Goal: Task Accomplishment & Management: Manage account settings

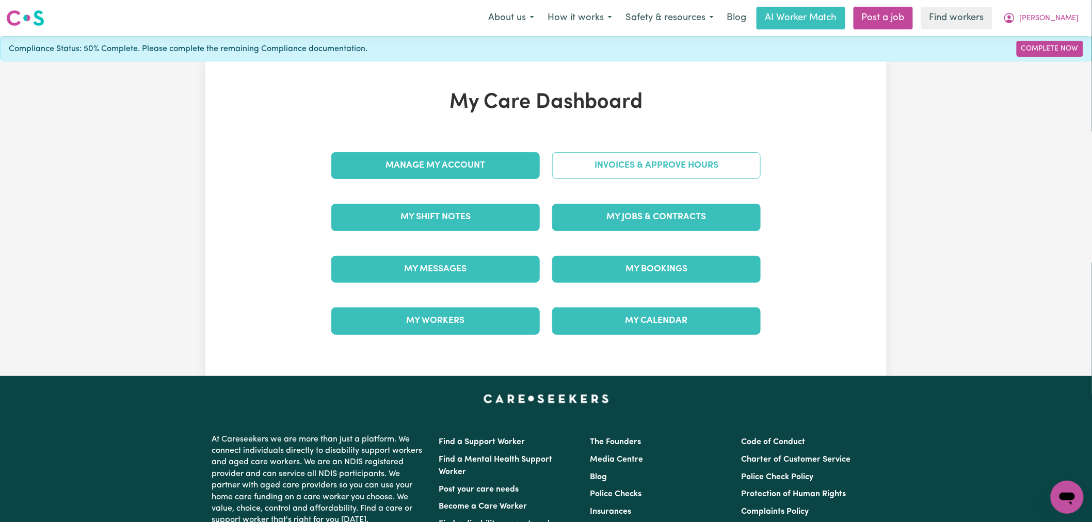
click at [672, 168] on link "Invoices & Approve Hours" at bounding box center [656, 165] width 209 height 27
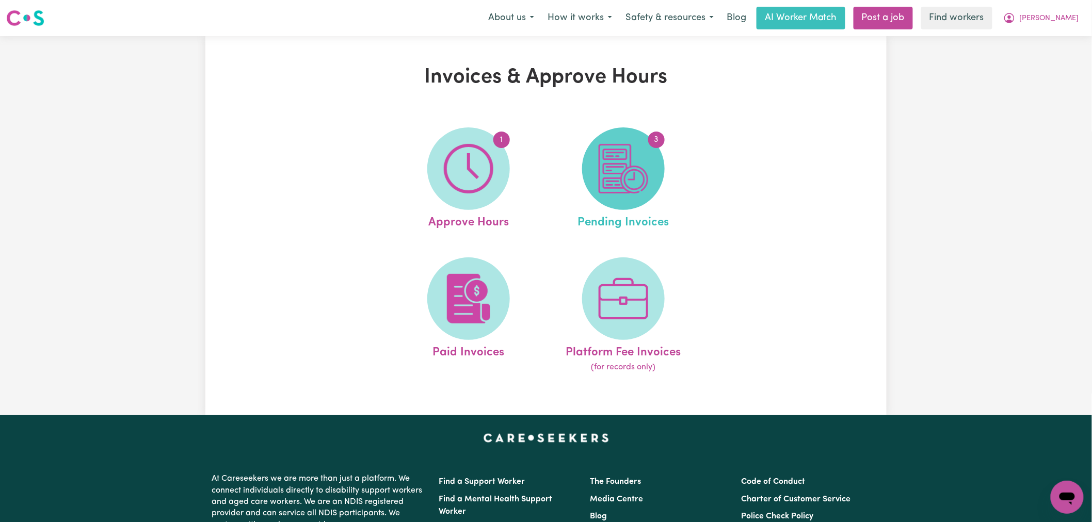
click at [658, 178] on span "3" at bounding box center [623, 168] width 83 height 83
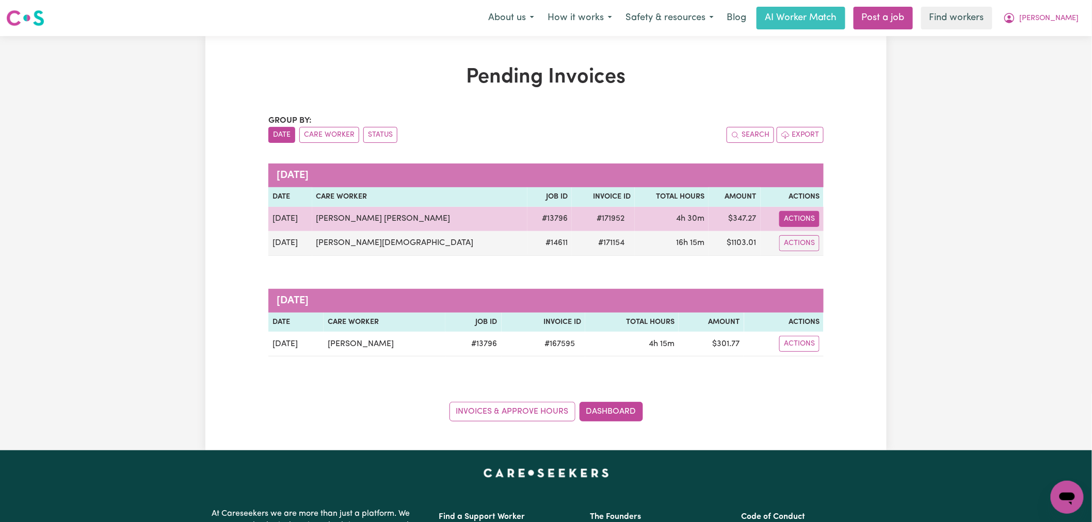
click at [795, 218] on button "Actions" at bounding box center [799, 219] width 40 height 16
click at [806, 239] on link "Download Invoice" at bounding box center [845, 243] width 94 height 21
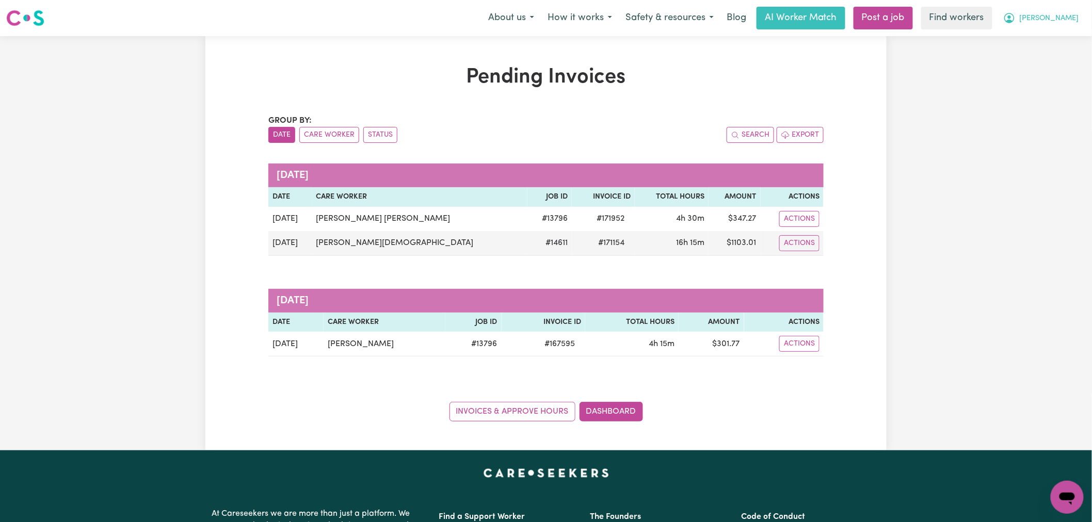
click at [1074, 23] on span "[PERSON_NAME]" at bounding box center [1049, 18] width 59 height 11
click at [1073, 38] on link "My Dashboard" at bounding box center [1045, 40] width 82 height 20
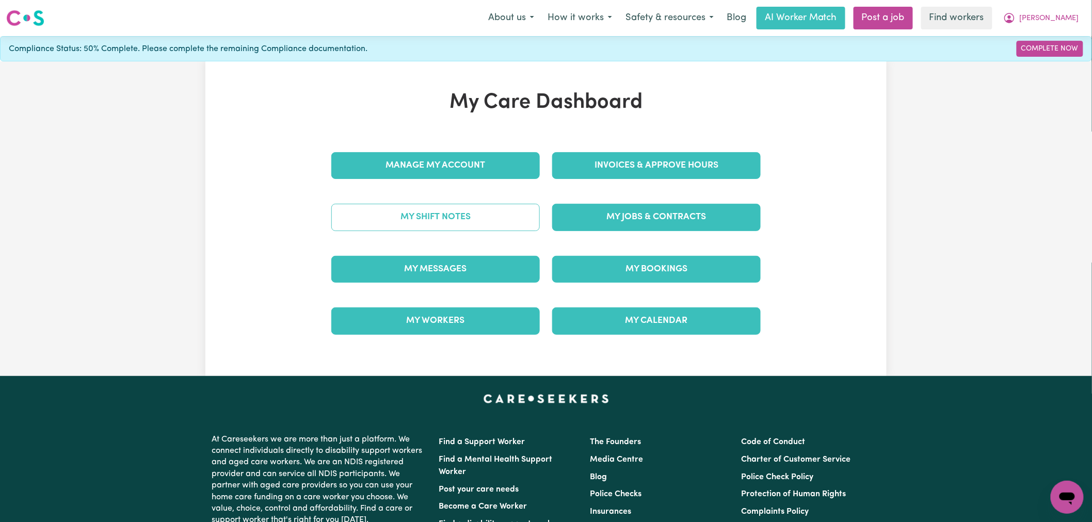
click at [444, 226] on link "My Shift Notes" at bounding box center [435, 217] width 209 height 27
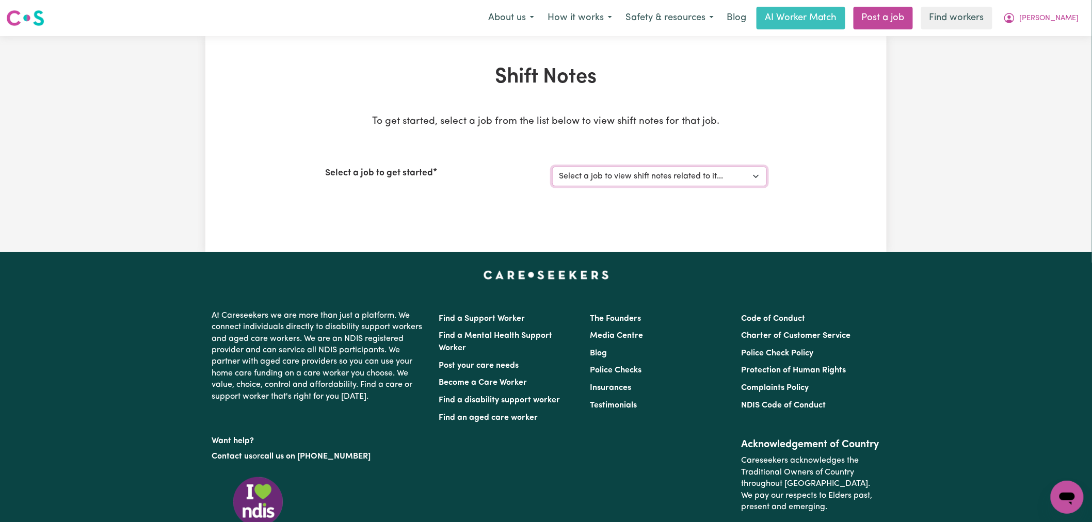
click at [605, 173] on select "Select a job to view shift notes related to it... Seeking Mature, Proactive Sup…" at bounding box center [659, 177] width 215 height 20
click at [552, 167] on select "Select a job to view shift notes related to it... Seeking Mature, Proactive Sup…" at bounding box center [659, 177] width 215 height 20
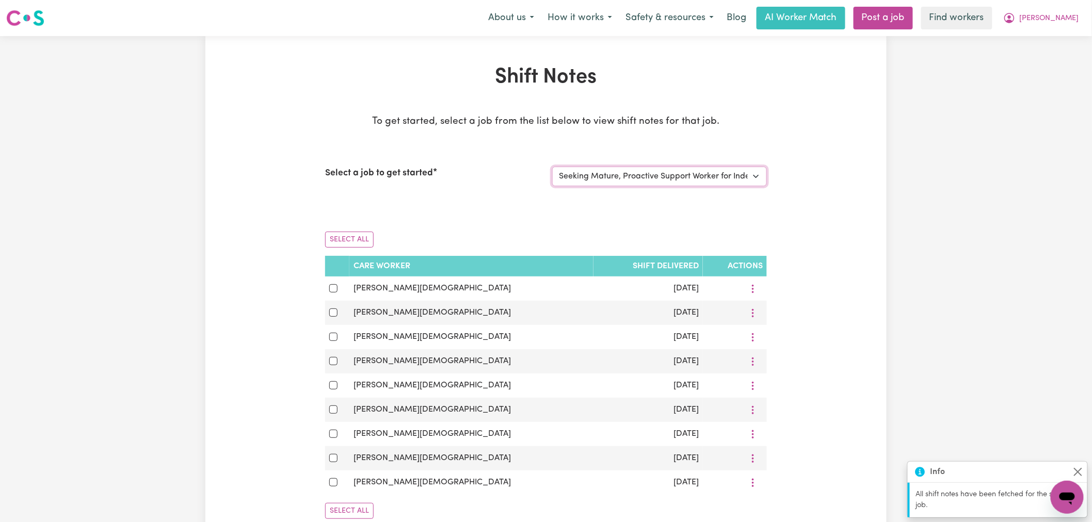
click at [620, 183] on select "Select a job to view shift notes related to it... Seeking Mature, Proactive Sup…" at bounding box center [659, 177] width 215 height 20
select select "13796"
click at [552, 167] on select "Select a job to view shift notes related to it... Seeking Mature, Proactive Sup…" at bounding box center [659, 177] width 215 height 20
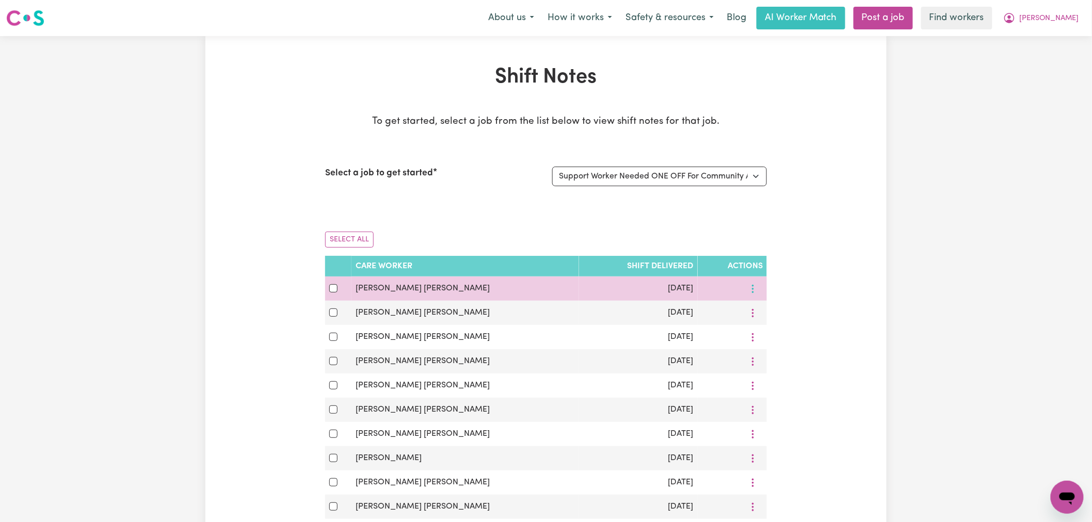
click at [750, 289] on icon "More options" at bounding box center [753, 289] width 10 height 10
click at [791, 309] on span "View Shift Note" at bounding box center [819, 313] width 56 height 8
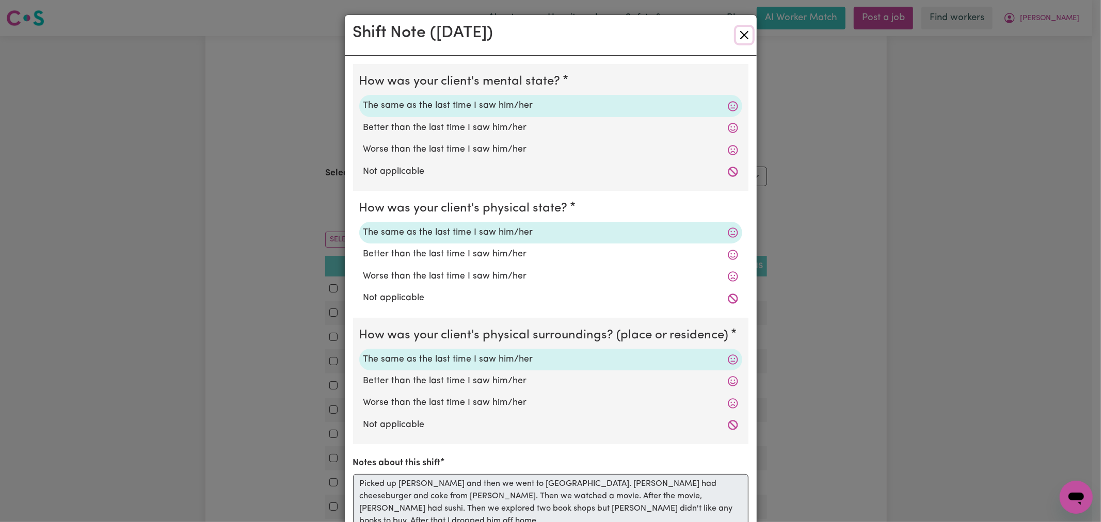
click at [737, 39] on button "Close" at bounding box center [744, 35] width 17 height 17
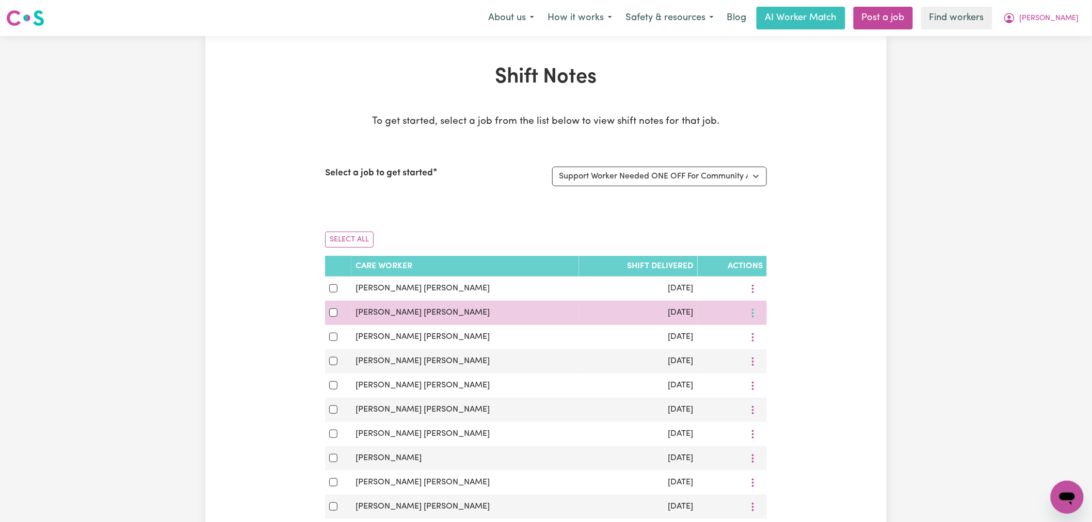
click at [751, 314] on icon "More options" at bounding box center [753, 313] width 10 height 10
click at [791, 334] on span "View Shift Note" at bounding box center [819, 337] width 56 height 8
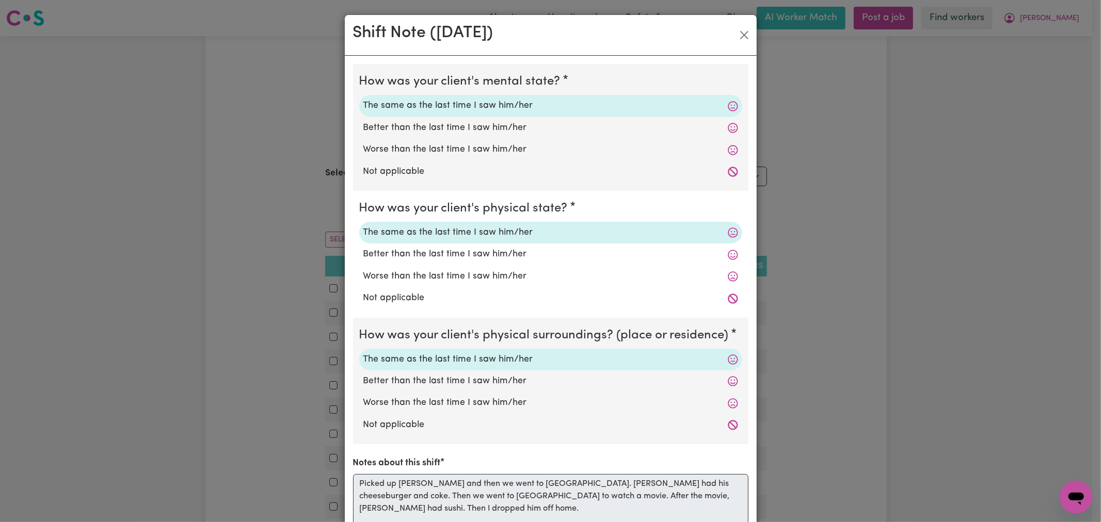
click at [755, 33] on div "Shift Note ( [DATE] ) How was your client's mental state? The same as the last …" at bounding box center [550, 261] width 1101 height 522
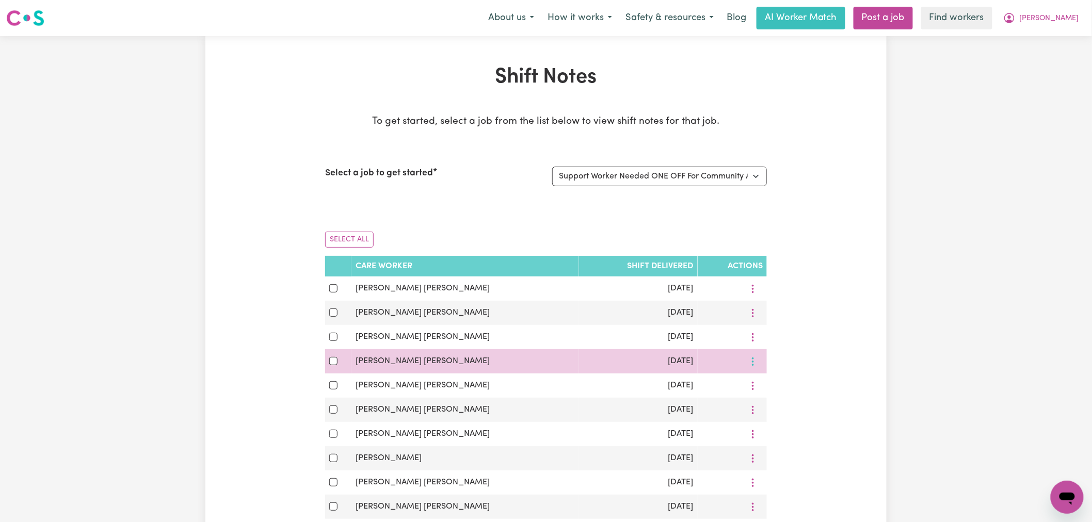
click at [756, 355] on button "More options" at bounding box center [753, 362] width 20 height 16
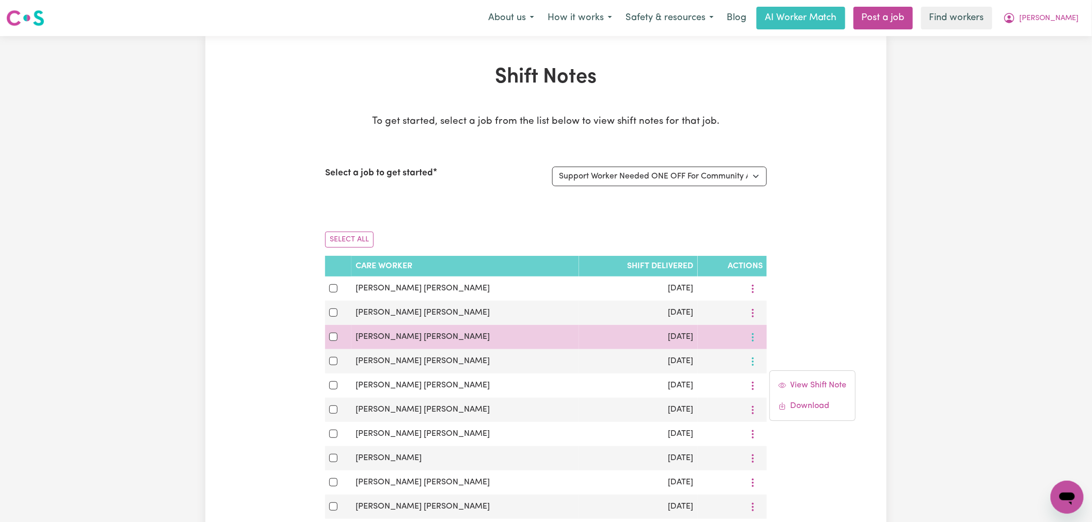
click at [751, 339] on icon "More options" at bounding box center [753, 337] width 10 height 10
click at [791, 365] on span "View Shift Note" at bounding box center [819, 361] width 56 height 8
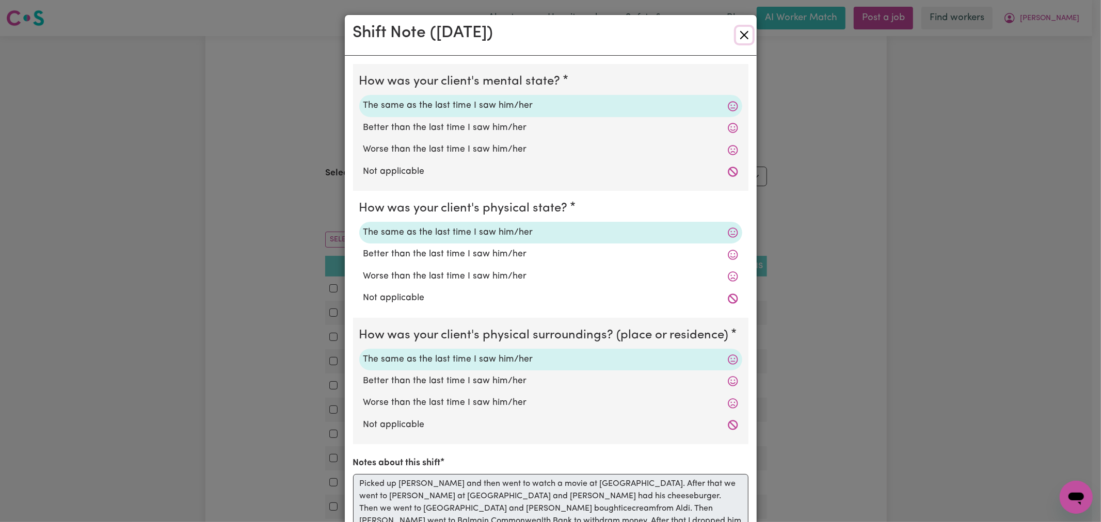
click at [738, 38] on button "Close" at bounding box center [744, 35] width 17 height 17
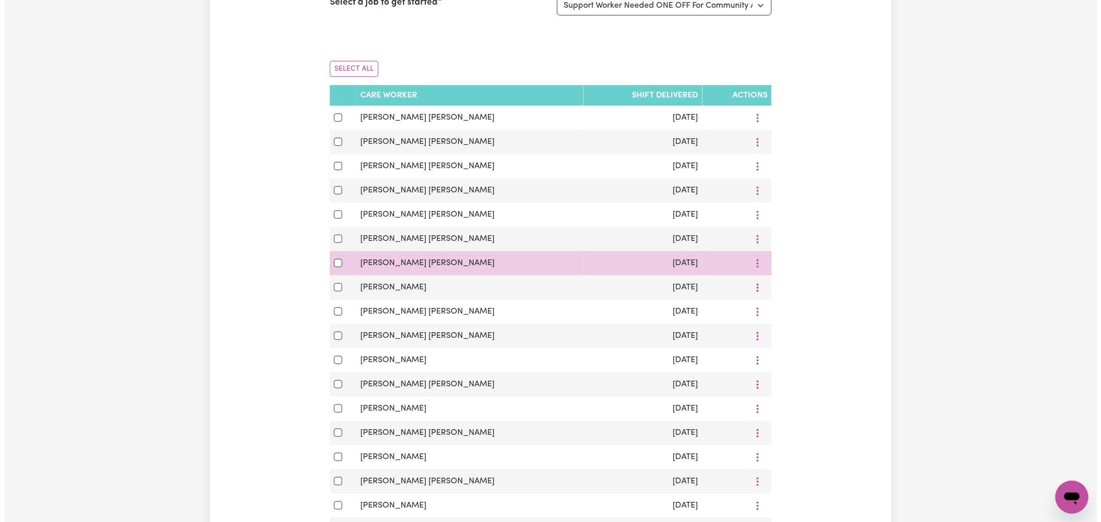
scroll to position [172, 0]
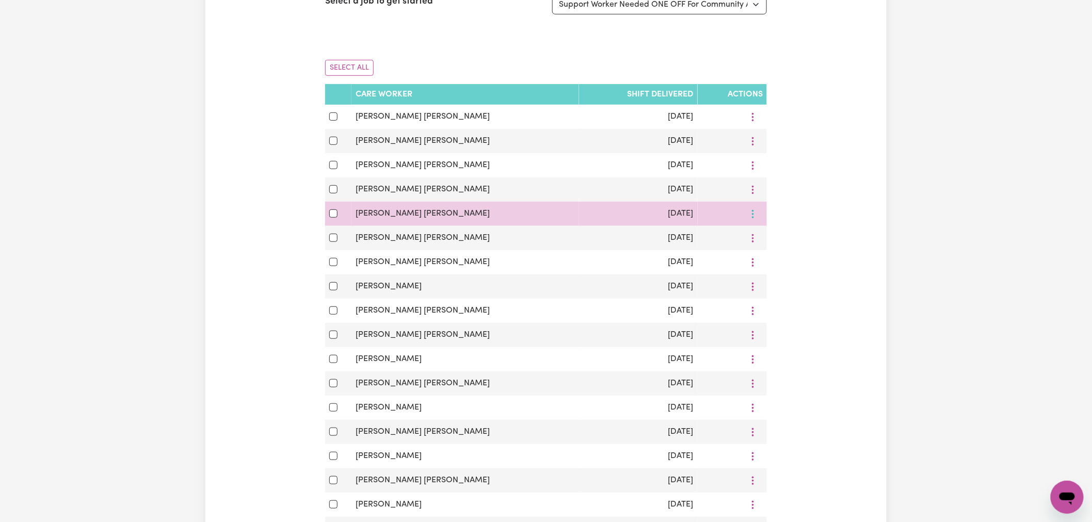
click at [751, 222] on button "More options" at bounding box center [753, 214] width 20 height 16
click at [791, 237] on span "View Shift Note" at bounding box center [819, 238] width 56 height 8
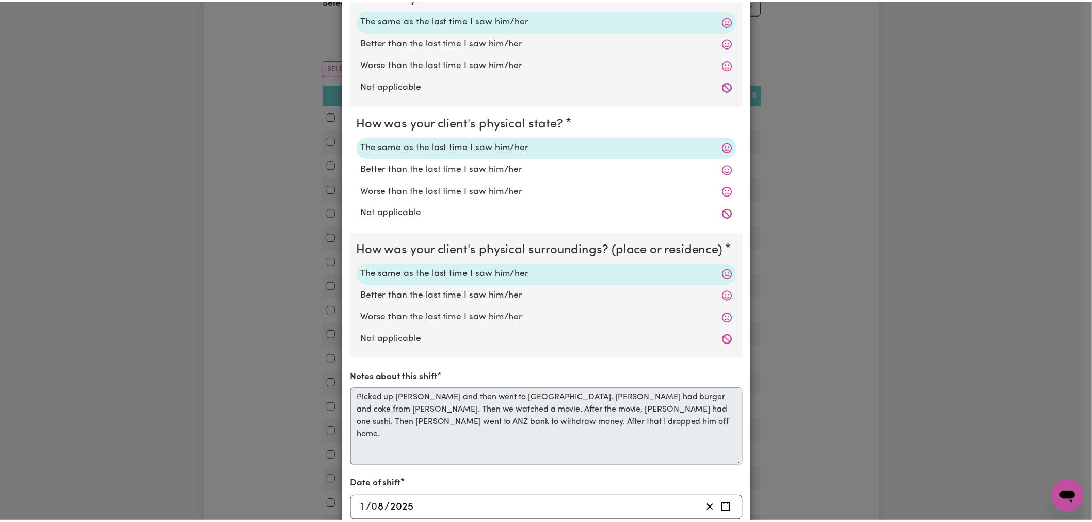
scroll to position [0, 0]
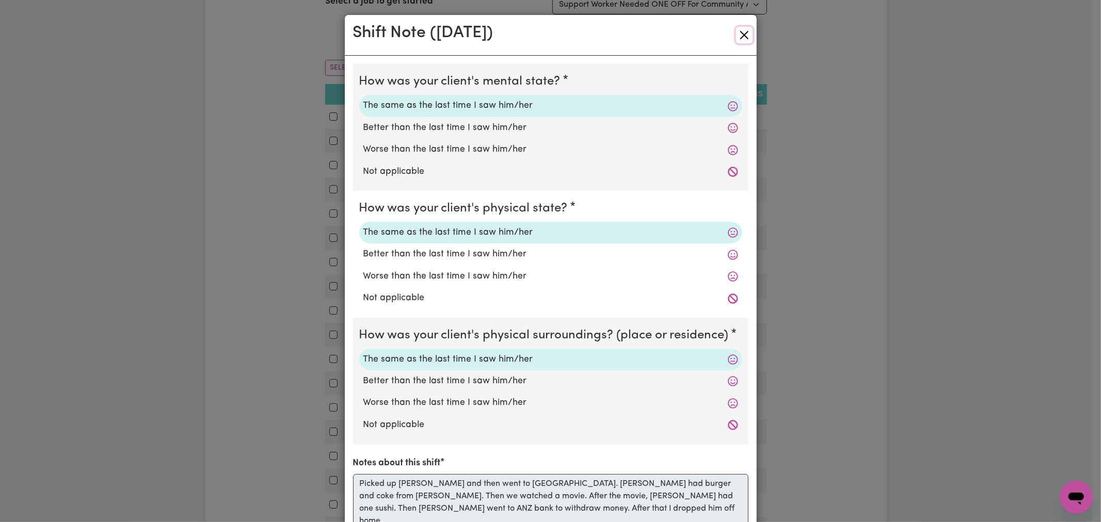
click at [744, 35] on button "Close" at bounding box center [744, 35] width 17 height 17
